Goal: Browse casually

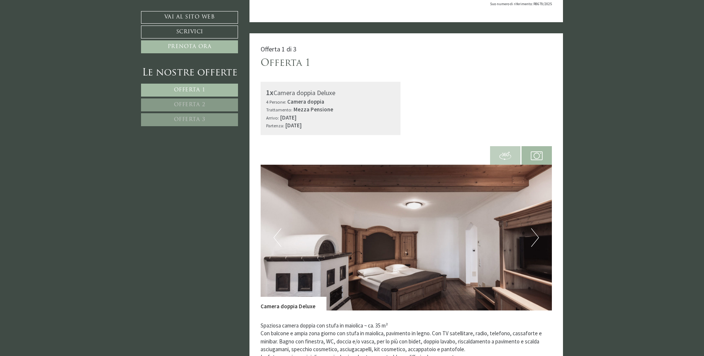
scroll to position [222, 0]
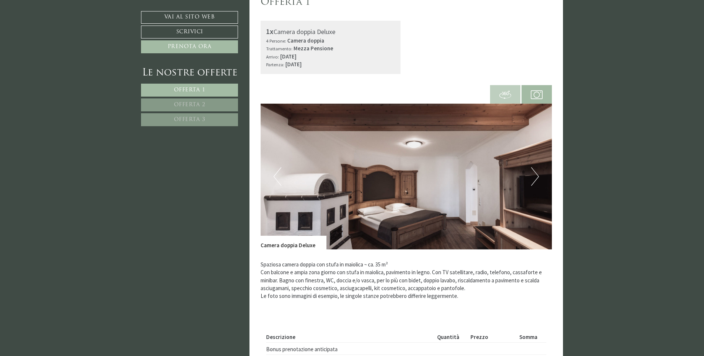
click at [537, 177] on button "Next" at bounding box center [535, 176] width 8 height 19
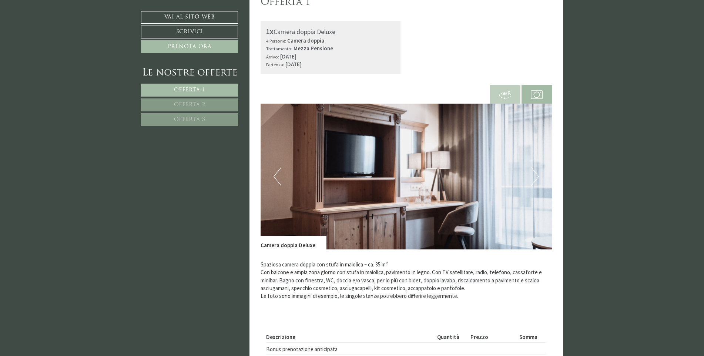
click at [537, 177] on button "Next" at bounding box center [535, 176] width 8 height 19
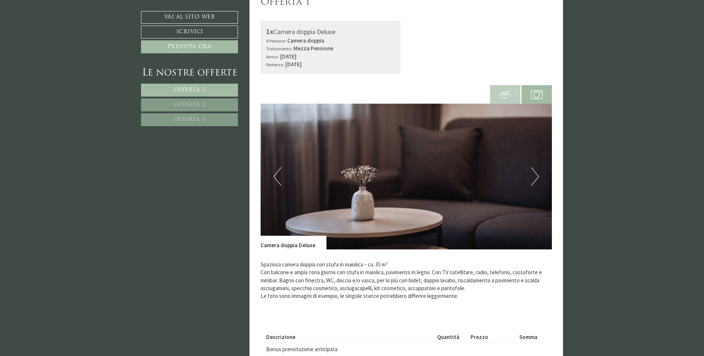
click at [537, 177] on button "Next" at bounding box center [535, 176] width 8 height 19
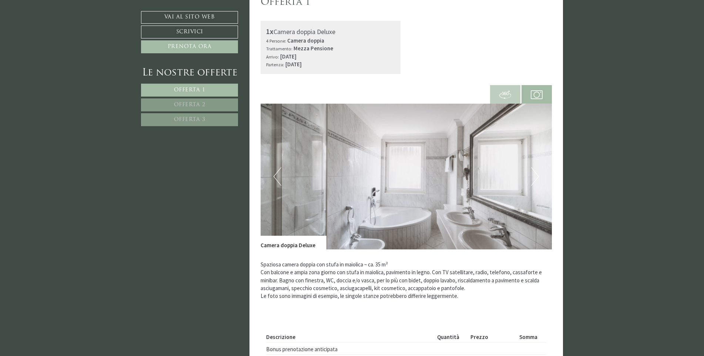
click at [537, 177] on button "Next" at bounding box center [535, 176] width 8 height 19
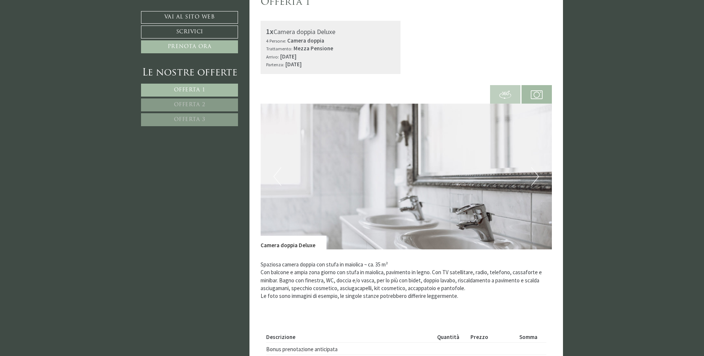
click at [537, 177] on button "Next" at bounding box center [535, 176] width 8 height 19
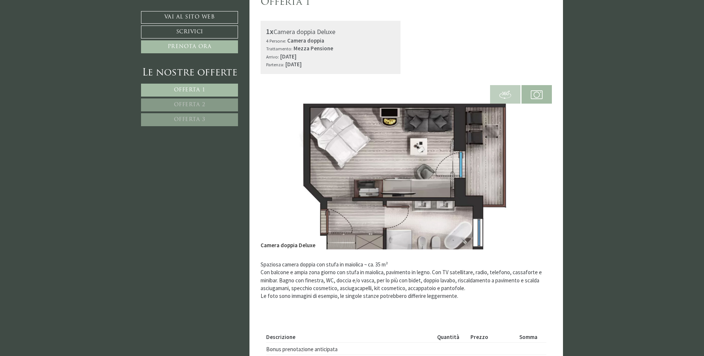
click at [537, 177] on button "Next" at bounding box center [535, 176] width 8 height 19
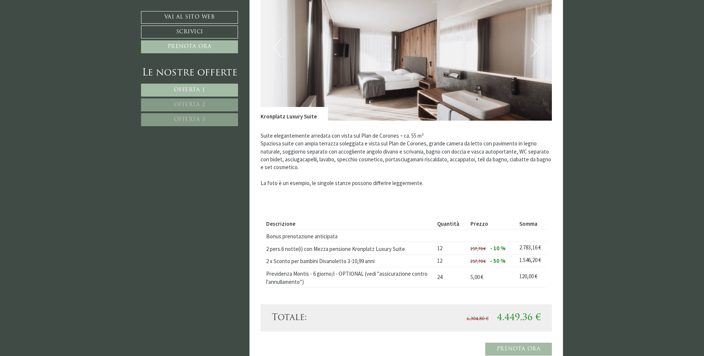
scroll to position [889, 0]
